Goal: Transaction & Acquisition: Purchase product/service

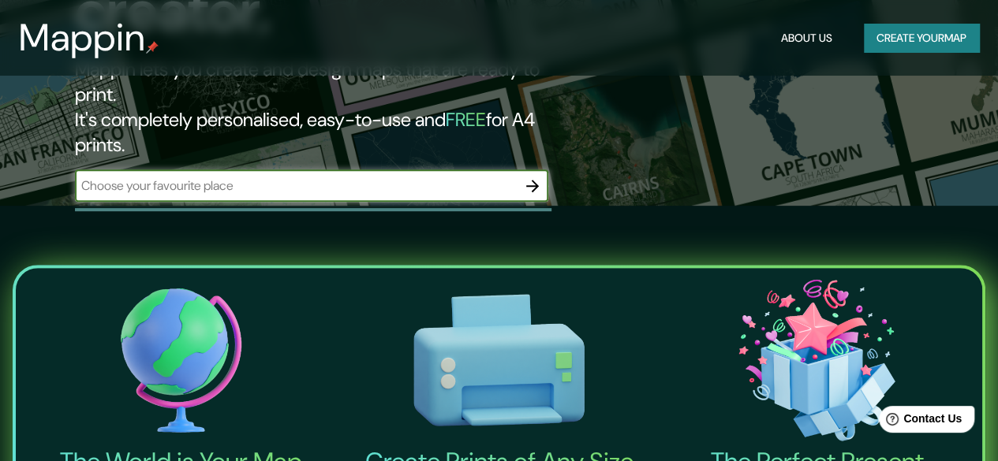
scroll to position [72, 0]
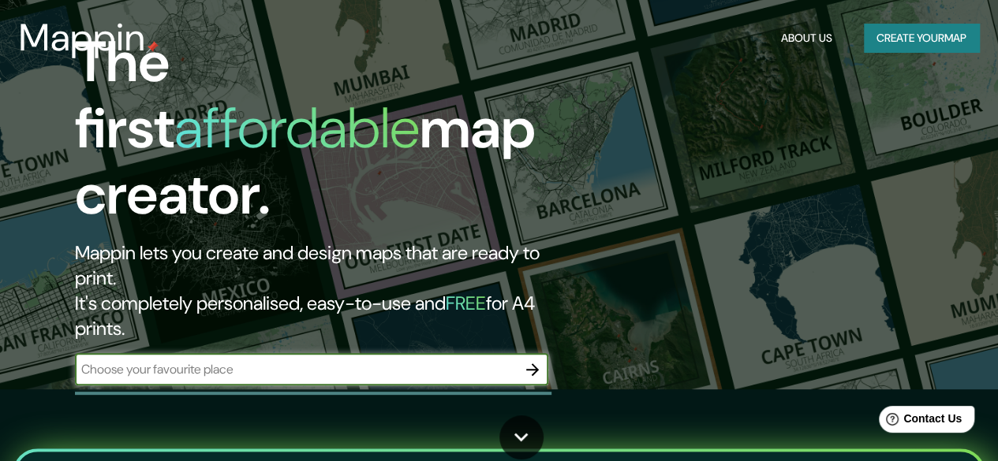
click at [422, 360] on input "text" at bounding box center [296, 369] width 442 height 18
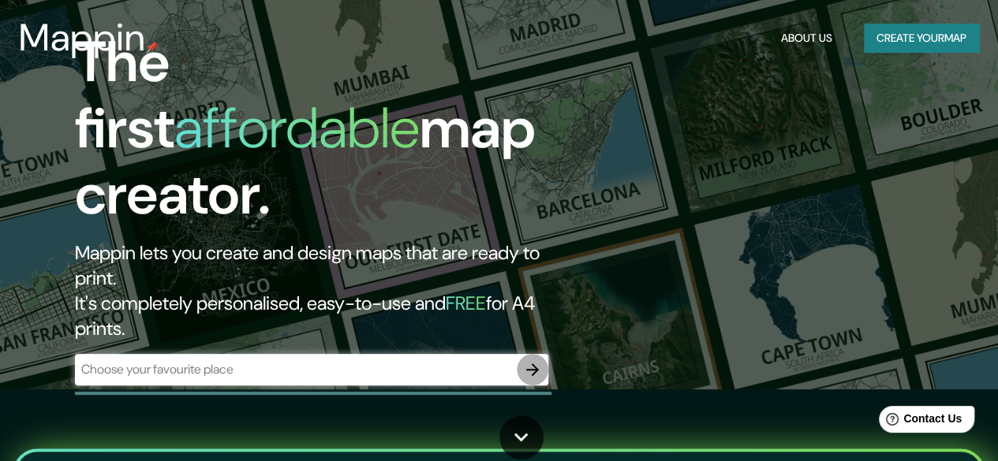
click at [529, 360] on icon "button" at bounding box center [532, 369] width 19 height 19
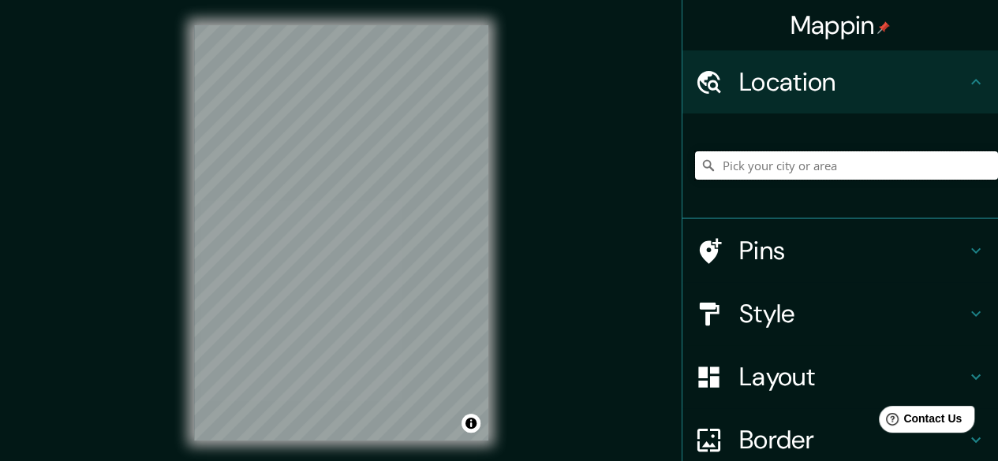
click at [715, 168] on input "Pick your city or area" at bounding box center [846, 165] width 303 height 28
type input "[GEOGRAPHIC_DATA][PERSON_NAME], [GEOGRAPHIC_DATA], [GEOGRAPHIC_DATA], [GEOGRAPH…"
